Goal: Find specific page/section: Find specific page/section

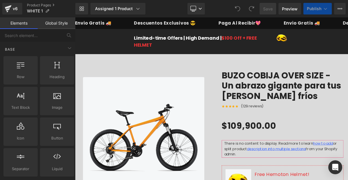
scroll to position [270, 0]
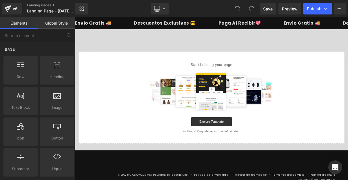
scroll to position [2, 0]
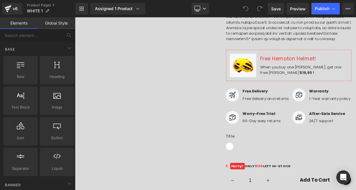
scroll to position [111, 0]
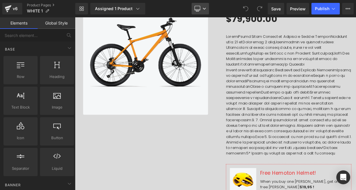
click at [206, 11] on link "Desktop" at bounding box center [200, 9] width 17 height 12
click at [223, 8] on div "Library Assigned 1 Product Product Preview bicycle Manage assigned products Des…" at bounding box center [215, 9] width 281 height 12
click at [139, 12] on link "Assigned 1 Product" at bounding box center [117, 9] width 55 height 12
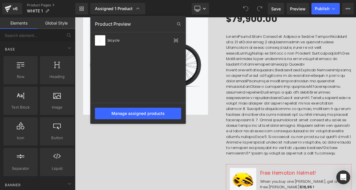
click at [170, 10] on div "Library Assigned 1 Product Product Preview bicycle Manage assigned products Des…" at bounding box center [215, 9] width 281 height 12
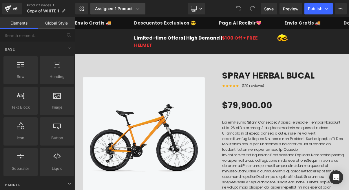
click at [140, 10] on icon at bounding box center [138, 9] width 6 height 6
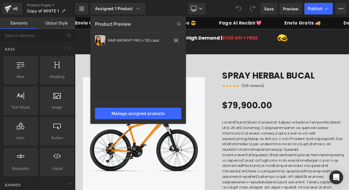
click at [164, 4] on div "Library Assigned 1 Product Product Preview HAIR GROWHT PRO x 120 caps Manage as…" at bounding box center [212, 9] width 274 height 12
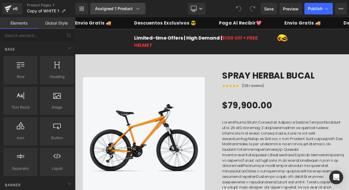
click at [142, 6] on link "Assigned 1 Product" at bounding box center [117, 9] width 55 height 12
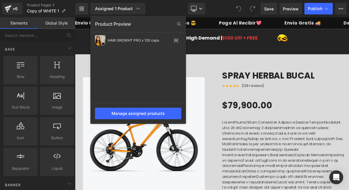
click at [162, 8] on div "Library Assigned 1 Product Product Preview HAIR GROWHT PRO x 120 caps Manage as…" at bounding box center [212, 9] width 274 height 12
